Goal: Task Accomplishment & Management: Manage account settings

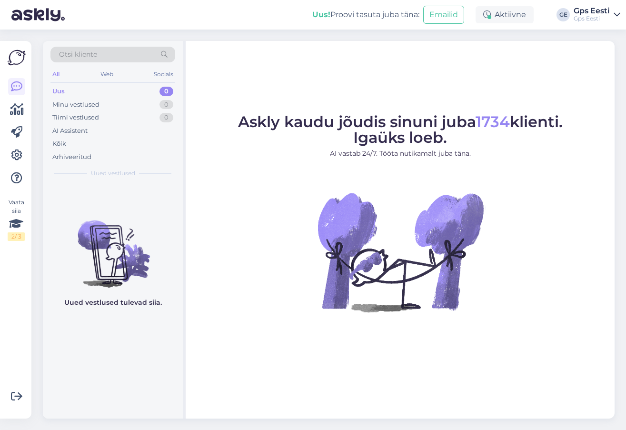
click at [303, 209] on figure "Askly kaudu jõudis sinuni juba 1734 klienti. Igaüks loeb. AI vastab 24/7. Tööta…" at bounding box center [400, 225] width 412 height 223
click at [236, 275] on figure "Askly kaudu jõudis sinuni juba 1734 klienti. Igaüks loeb. AI vastab 24/7. Tööta…" at bounding box center [400, 225] width 412 height 223
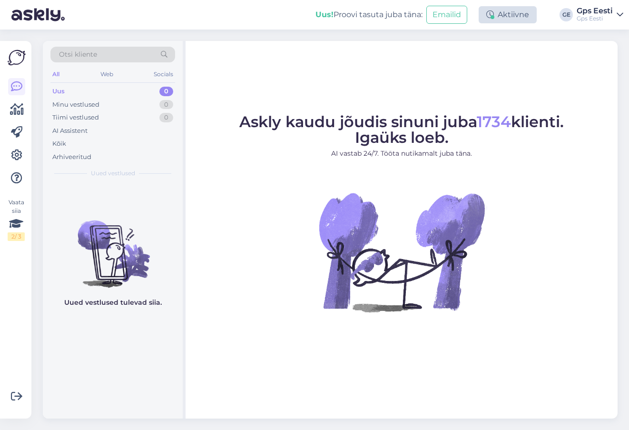
click at [520, 19] on div "Aktiivne" at bounding box center [508, 14] width 58 height 17
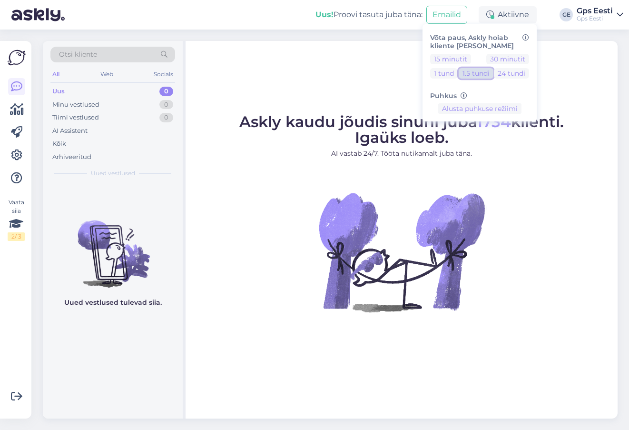
click at [470, 73] on button "1.5 tundi" at bounding box center [476, 73] width 35 height 10
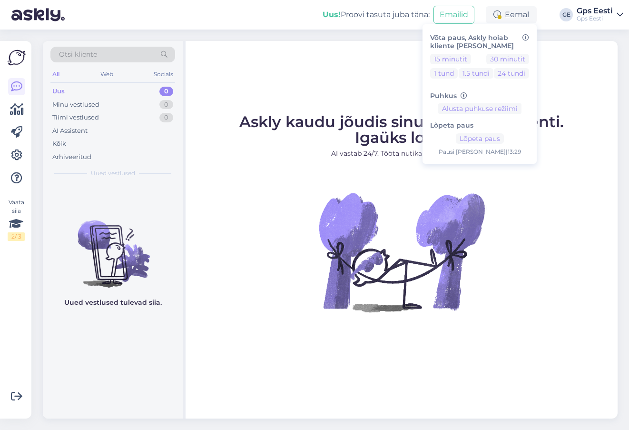
click at [294, 68] on div "Askly kaudu jõudis sinuni juba 1734 klienti. Igaüks loeb. AI vastab 24/7. Tööta…" at bounding box center [402, 229] width 432 height 377
